Goal: Information Seeking & Learning: Learn about a topic

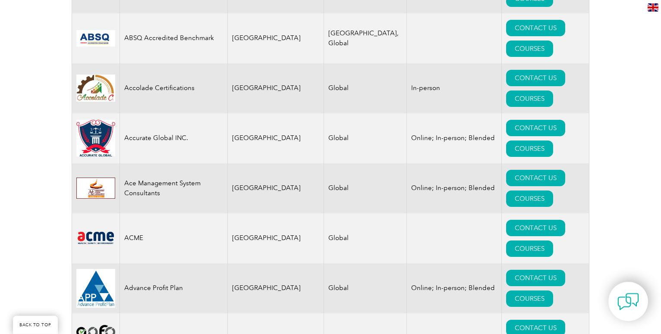
scroll to position [257, 0]
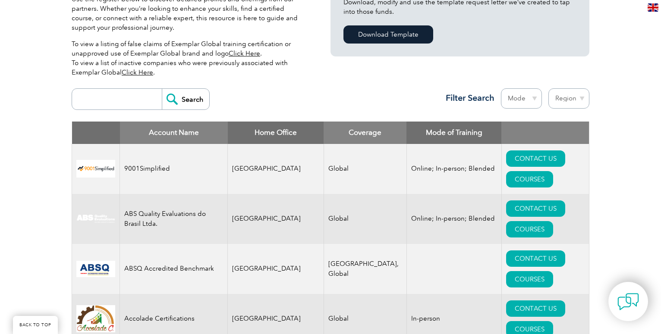
select select "[GEOGRAPHIC_DATA]"
click option "[GEOGRAPHIC_DATA]" at bounding box center [0, 0] width 0 height 0
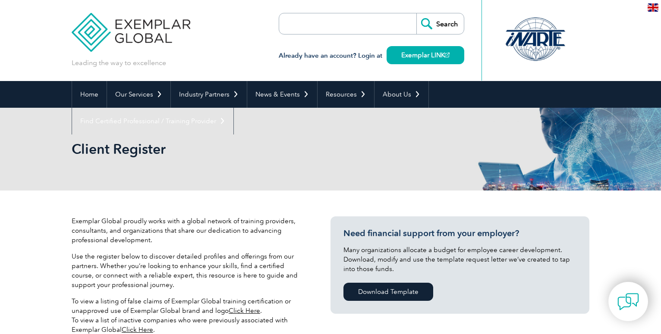
select select "[GEOGRAPHIC_DATA]"
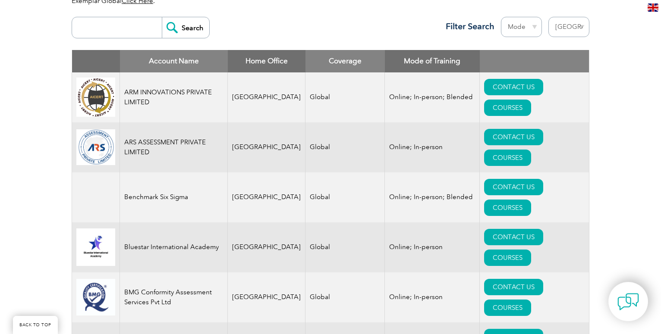
scroll to position [330, 0]
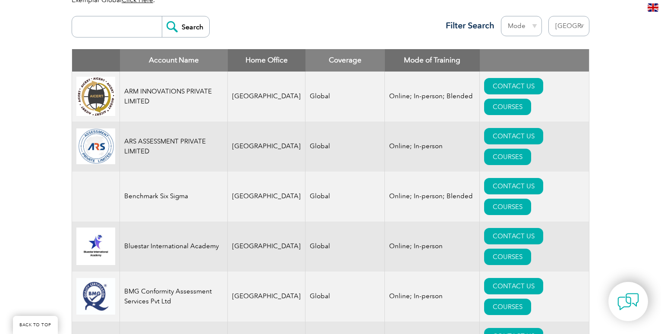
click at [95, 29] on input "search" at bounding box center [118, 26] width 85 height 21
type input "ricl"
click at [202, 25] on input "Search" at bounding box center [185, 26] width 47 height 21
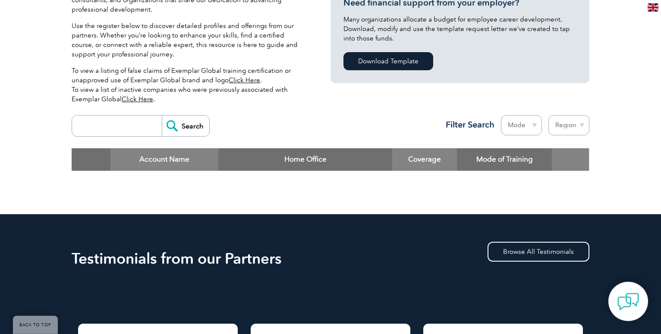
scroll to position [242, 0]
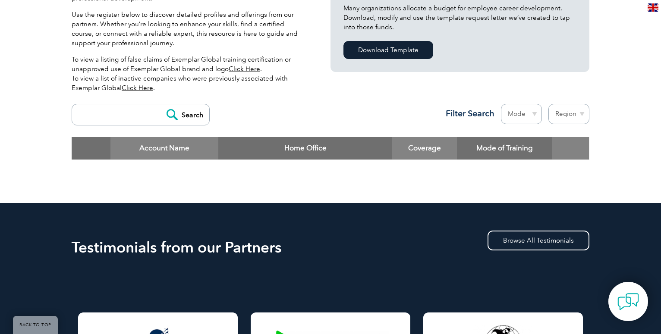
click at [548, 104] on select "Region [GEOGRAPHIC_DATA] [GEOGRAPHIC_DATA] [GEOGRAPHIC_DATA] [GEOGRAPHIC_DATA] …" at bounding box center [568, 114] width 41 height 20
select select "[GEOGRAPHIC_DATA]"
click option "[GEOGRAPHIC_DATA]" at bounding box center [0, 0] width 0 height 0
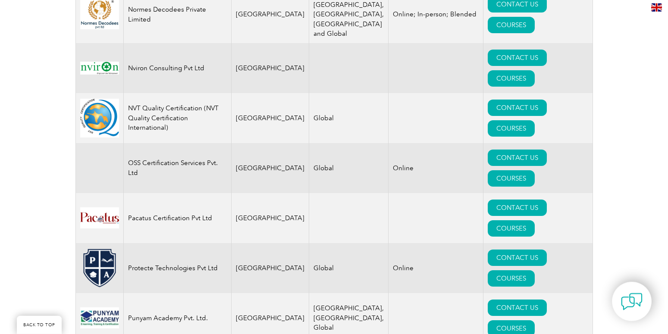
scroll to position [1327, 0]
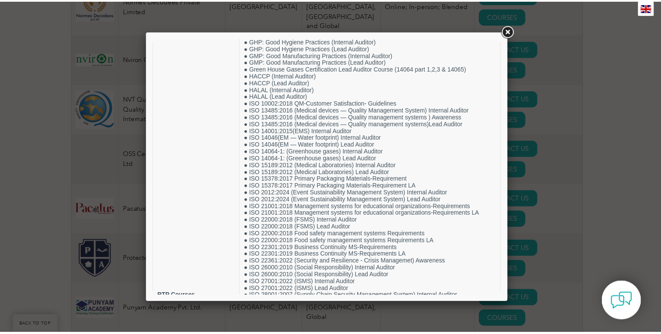
scroll to position [0, 0]
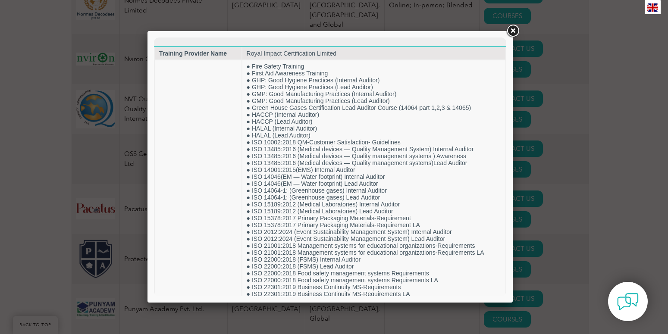
click at [511, 31] on link at bounding box center [513, 31] width 16 height 16
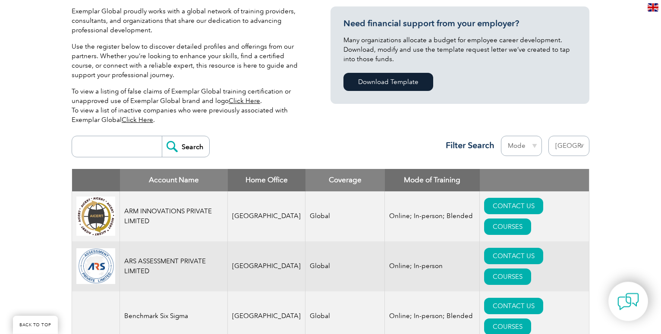
scroll to position [205, 0]
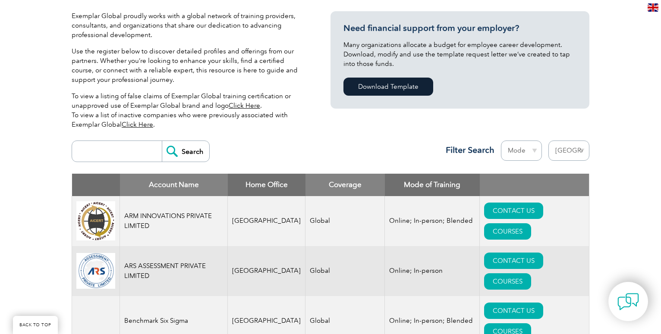
select select "[GEOGRAPHIC_DATA]"
click option "[GEOGRAPHIC_DATA]" at bounding box center [0, 0] width 0 height 0
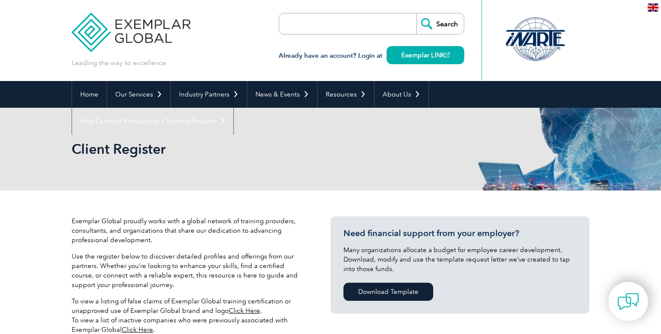
select select "[GEOGRAPHIC_DATA]"
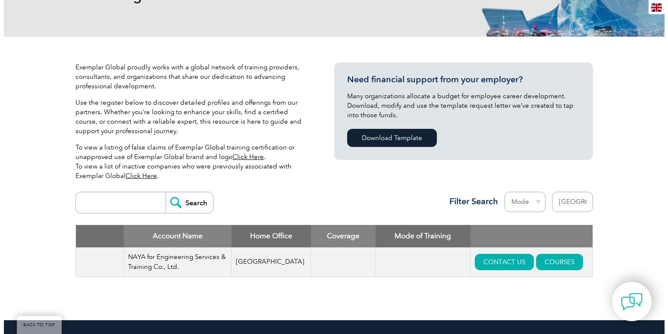
scroll to position [176, 0]
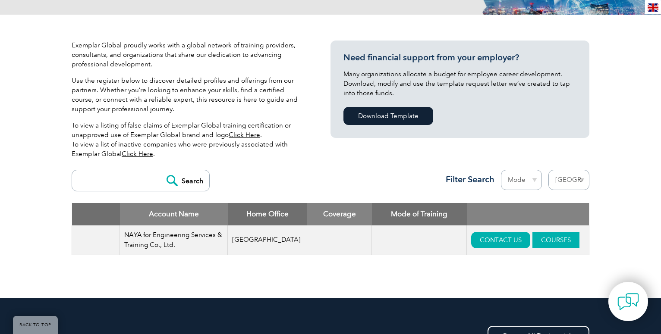
click at [545, 243] on link "COURSES" at bounding box center [555, 240] width 47 height 16
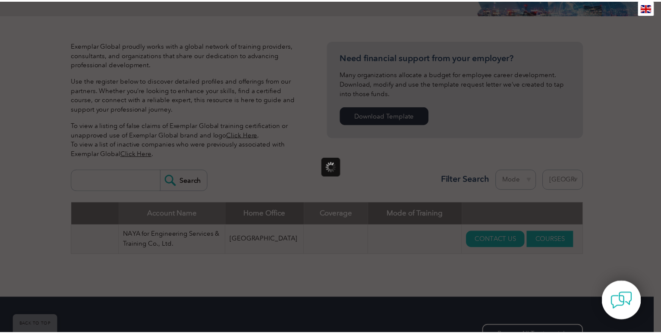
scroll to position [0, 0]
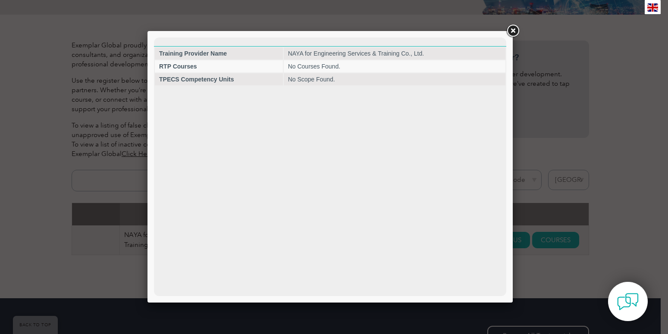
click at [512, 31] on link at bounding box center [513, 31] width 16 height 16
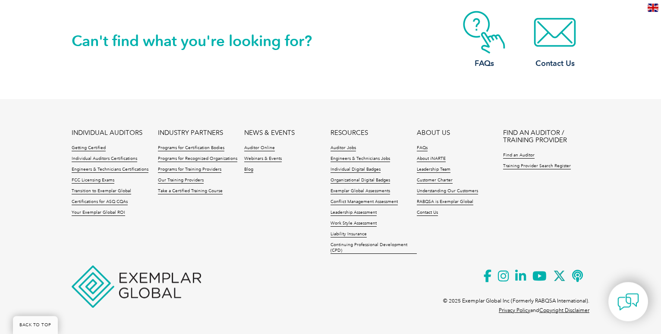
scroll to position [917, 0]
